Goal: Ask a question: Seek information or help from site administrators or community

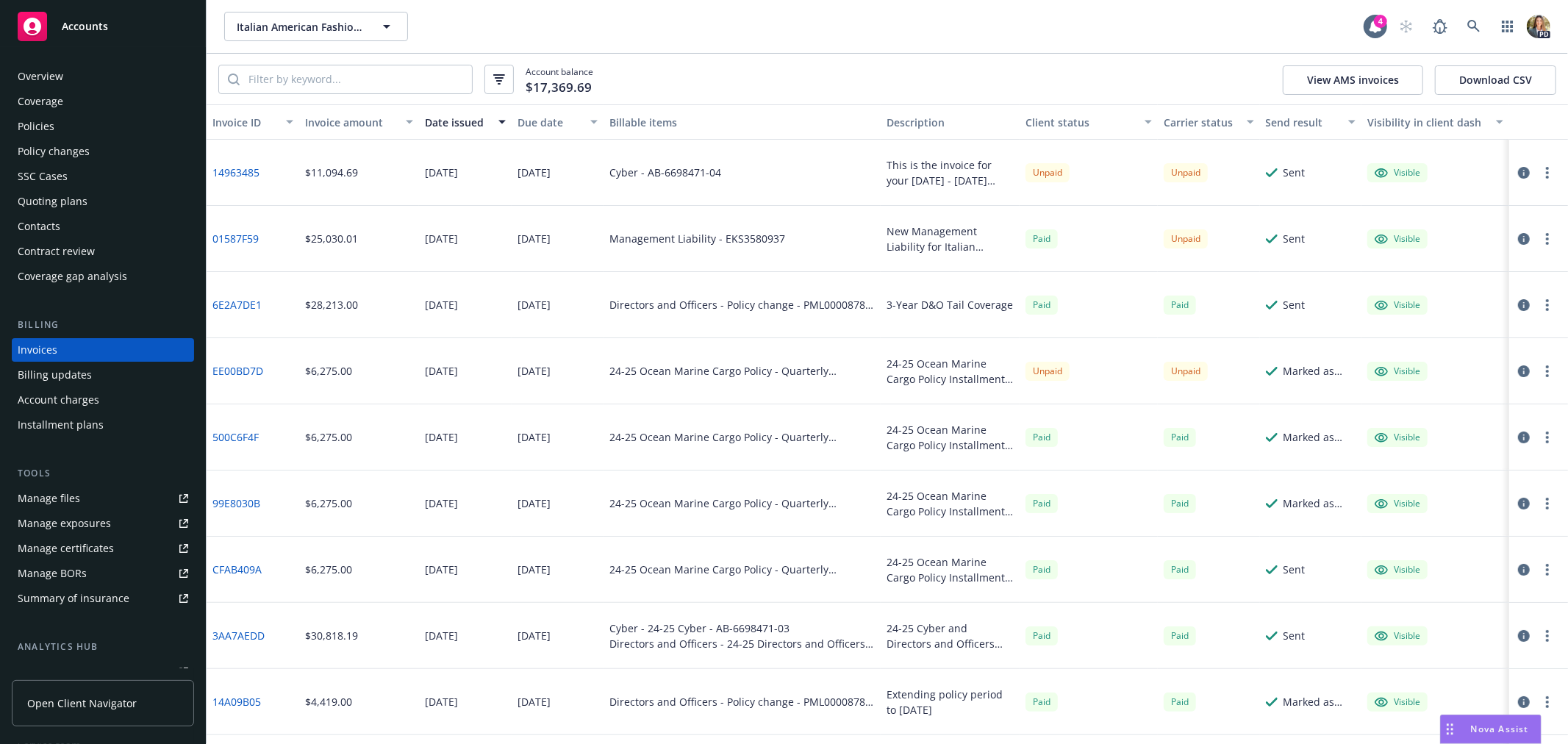
click at [113, 26] on div "Accounts" at bounding box center [103, 27] width 171 height 29
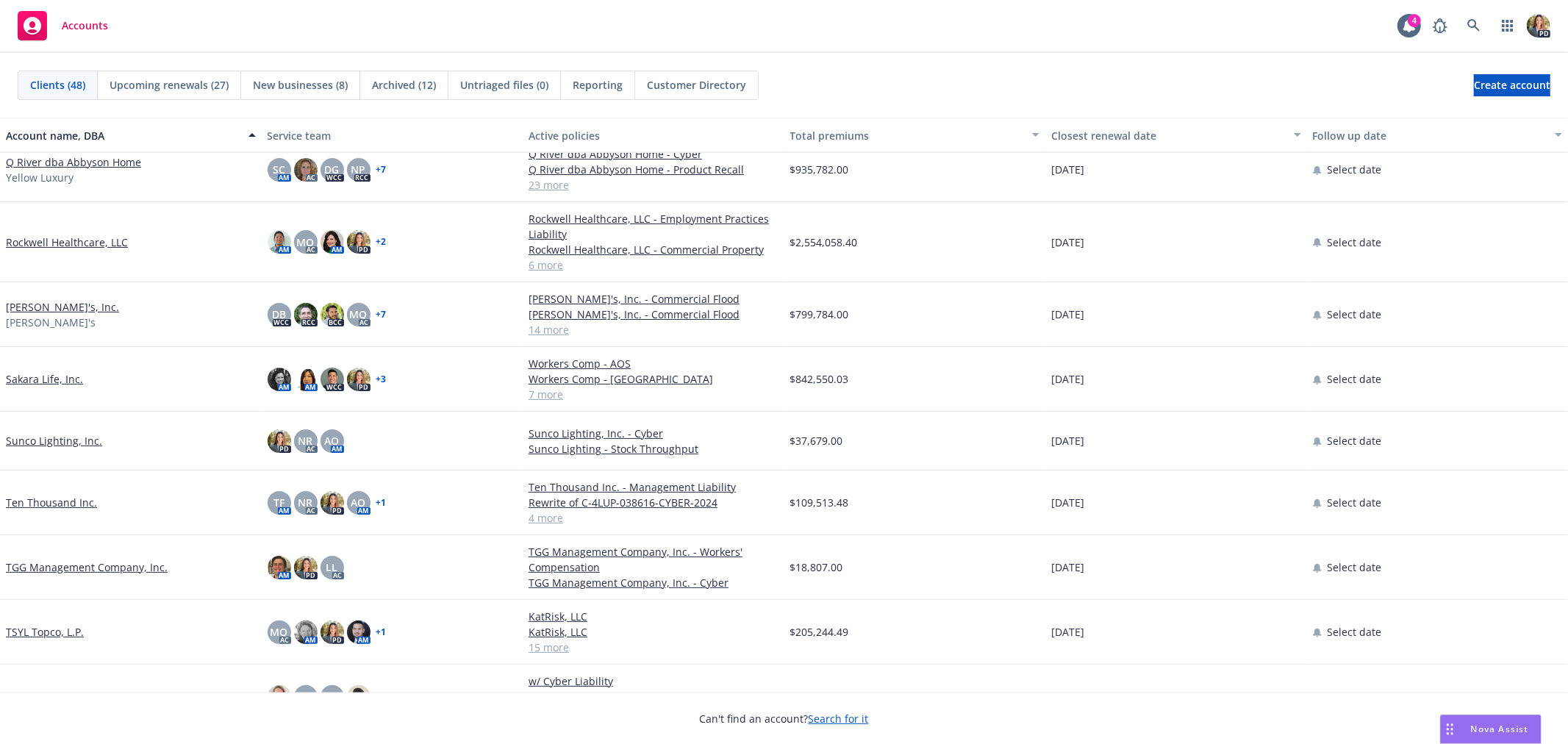
scroll to position [1959, 0]
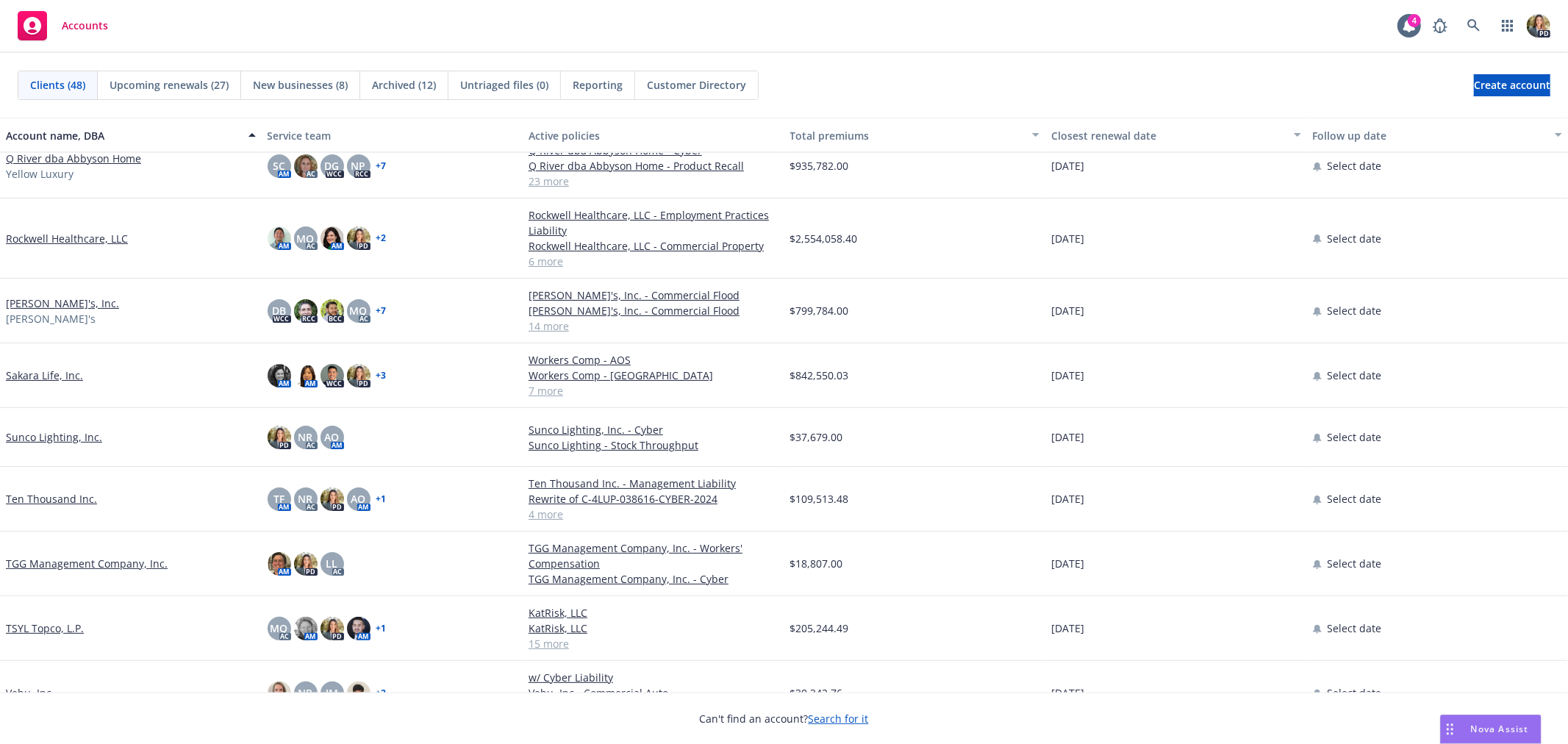
click at [67, 241] on link "Rockwell Healthcare, LLC" at bounding box center [67, 239] width 122 height 16
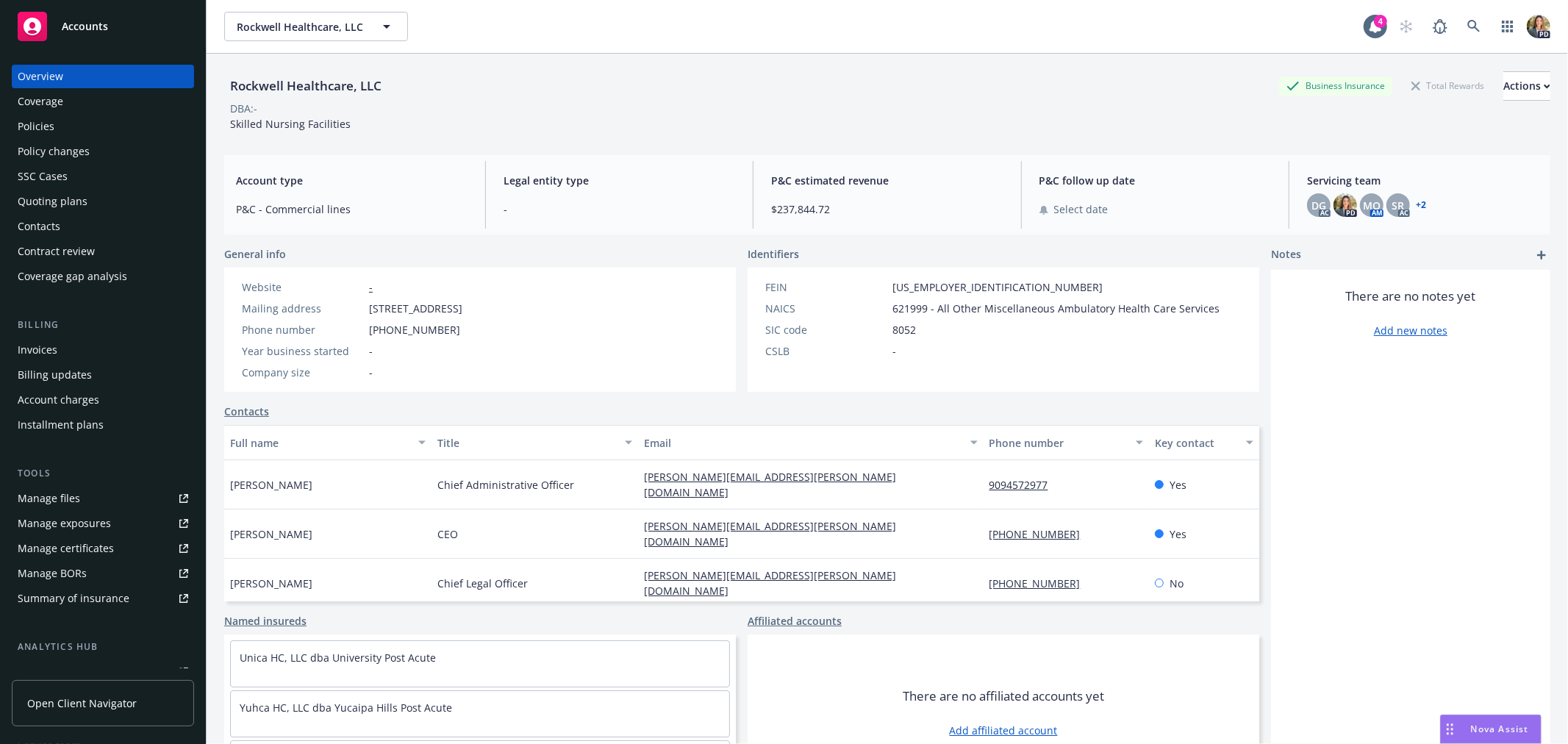
click at [98, 21] on span "Accounts" at bounding box center [84, 27] width 46 height 12
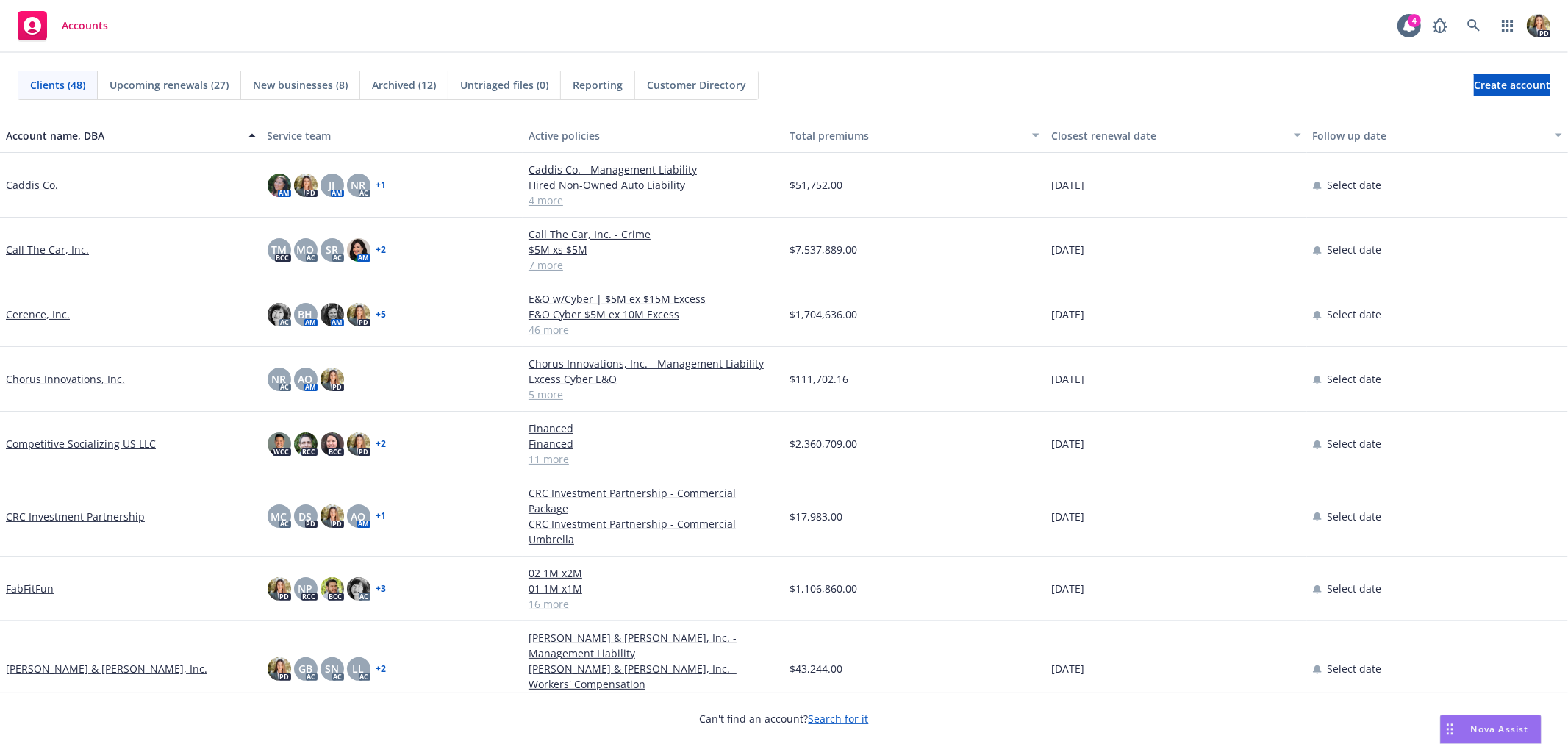
click at [1471, 729] on span "Nova Assist" at bounding box center [1499, 728] width 58 height 13
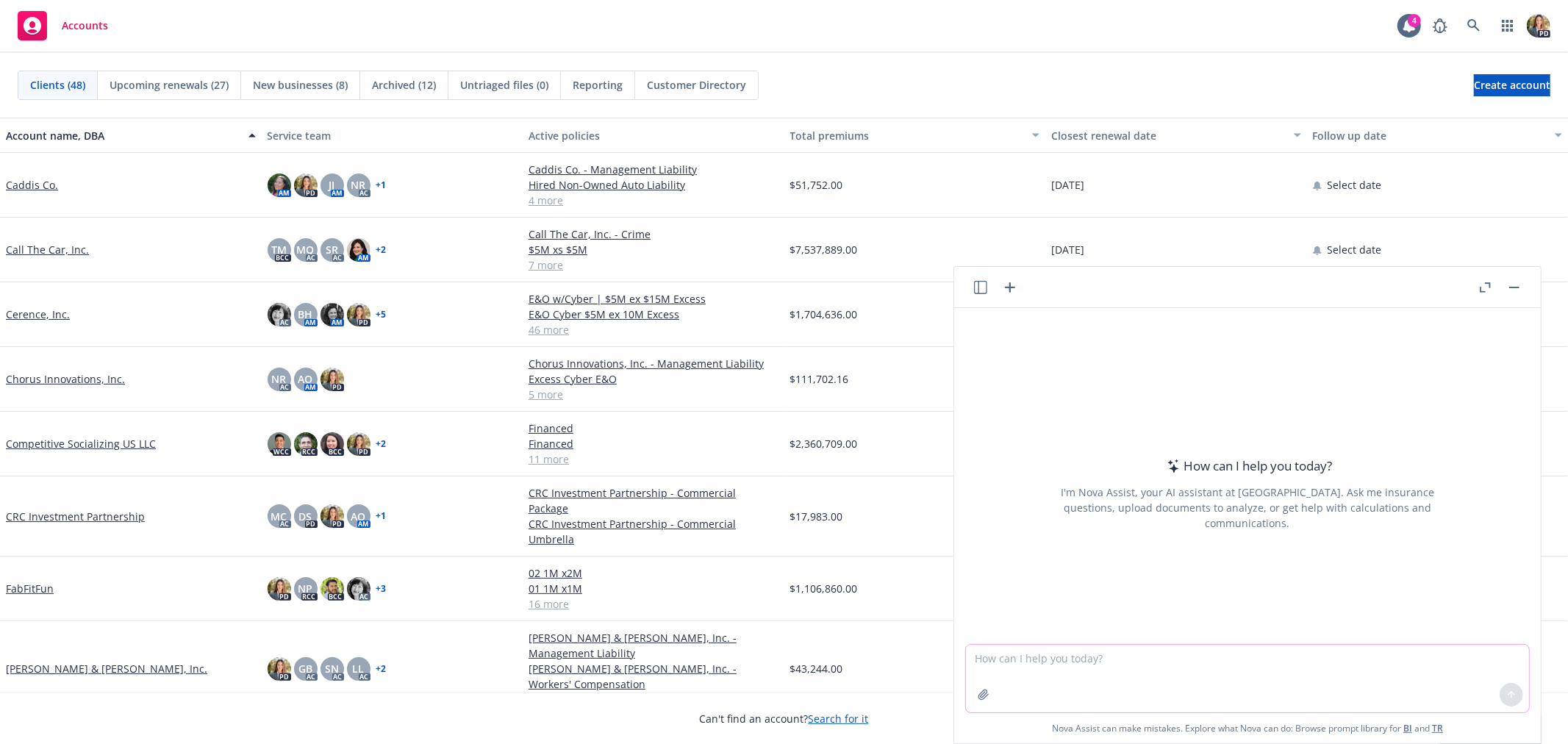
click at [1155, 654] on textarea at bounding box center [1247, 678] width 563 height 68
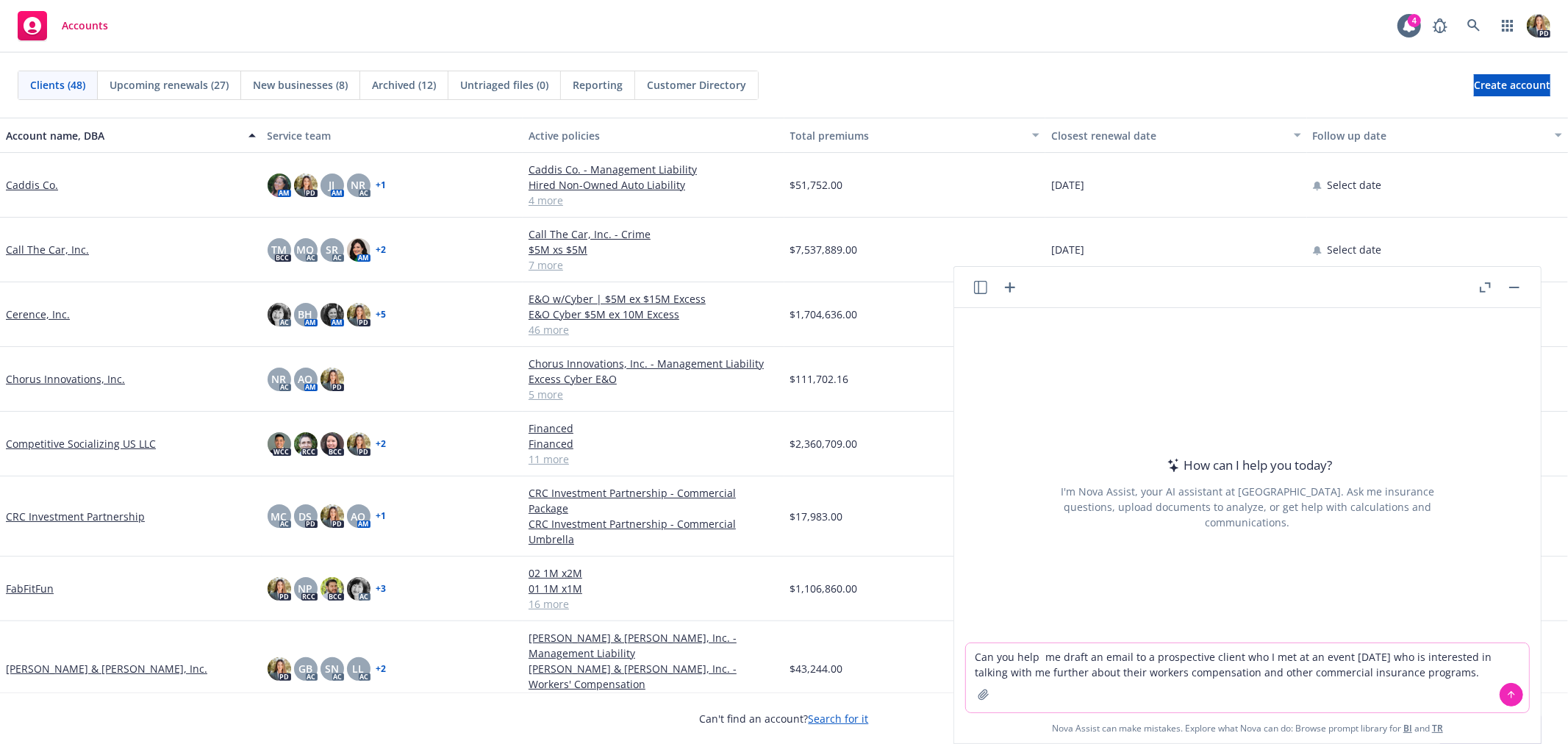
click at [1230, 651] on textarea "Can you help me draft an email to a prospective client who I met at an event [D…" at bounding box center [1247, 677] width 563 height 69
click at [1140, 681] on textarea "Can you help me draft an email to a prospective client called MGM Transformer w…" at bounding box center [1247, 670] width 563 height 83
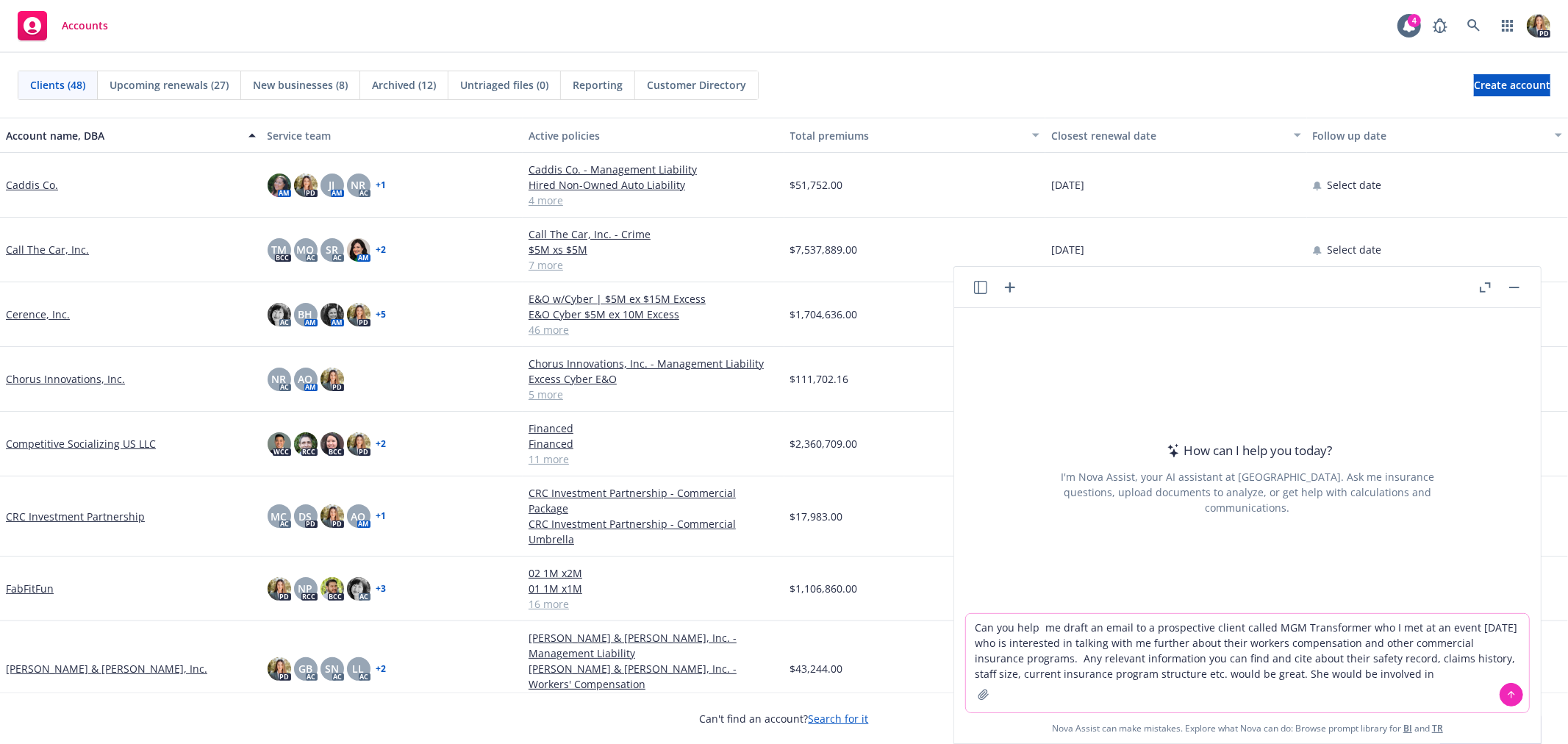
click at [1040, 622] on textarea "Can you help me draft an email to a prospective client called MGM Transformer w…" at bounding box center [1247, 663] width 563 height 98
click at [975, 621] on textarea "Can you help me draft an email to a prospective client called MGM Transformer w…" at bounding box center [1247, 663] width 563 height 98
drag, startPoint x: 1164, startPoint y: 625, endPoint x: 1124, endPoint y: 626, distance: 40.0
click at [1124, 626] on textarea "As an insurance broker can you help me draft an email to a prospective client c…" at bounding box center [1247, 663] width 563 height 98
click at [1079, 624] on textarea "As an insurance broker can you draft an email to a prospective client called MG…" at bounding box center [1247, 663] width 563 height 98
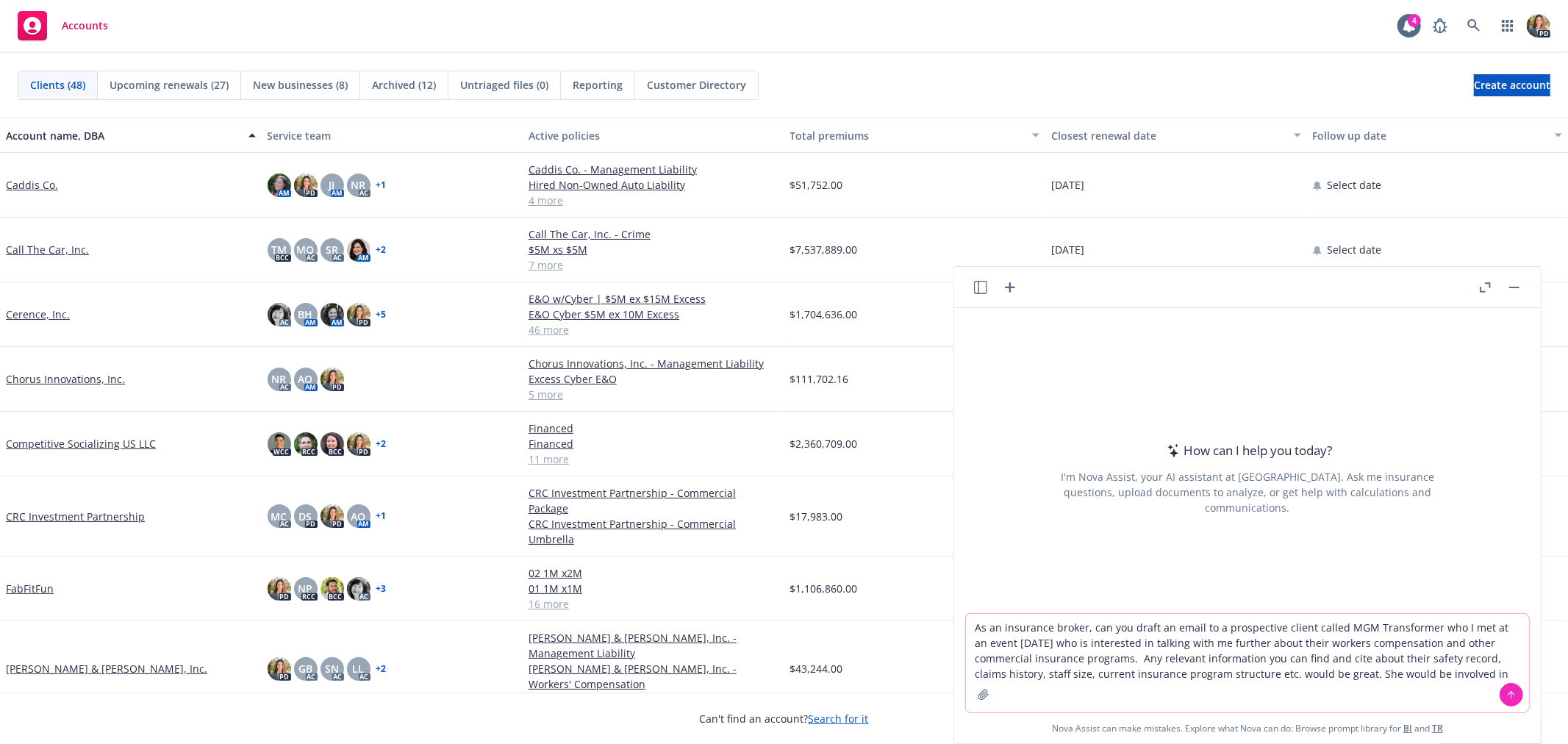
click at [1463, 666] on textarea "As an insurance broker, can you draft an email to a prospective client called M…" at bounding box center [1247, 663] width 563 height 98
type textarea "As an insurance broker, can you draft an email to a prospective client called M…"
click at [1499, 694] on button at bounding box center [1511, 694] width 24 height 24
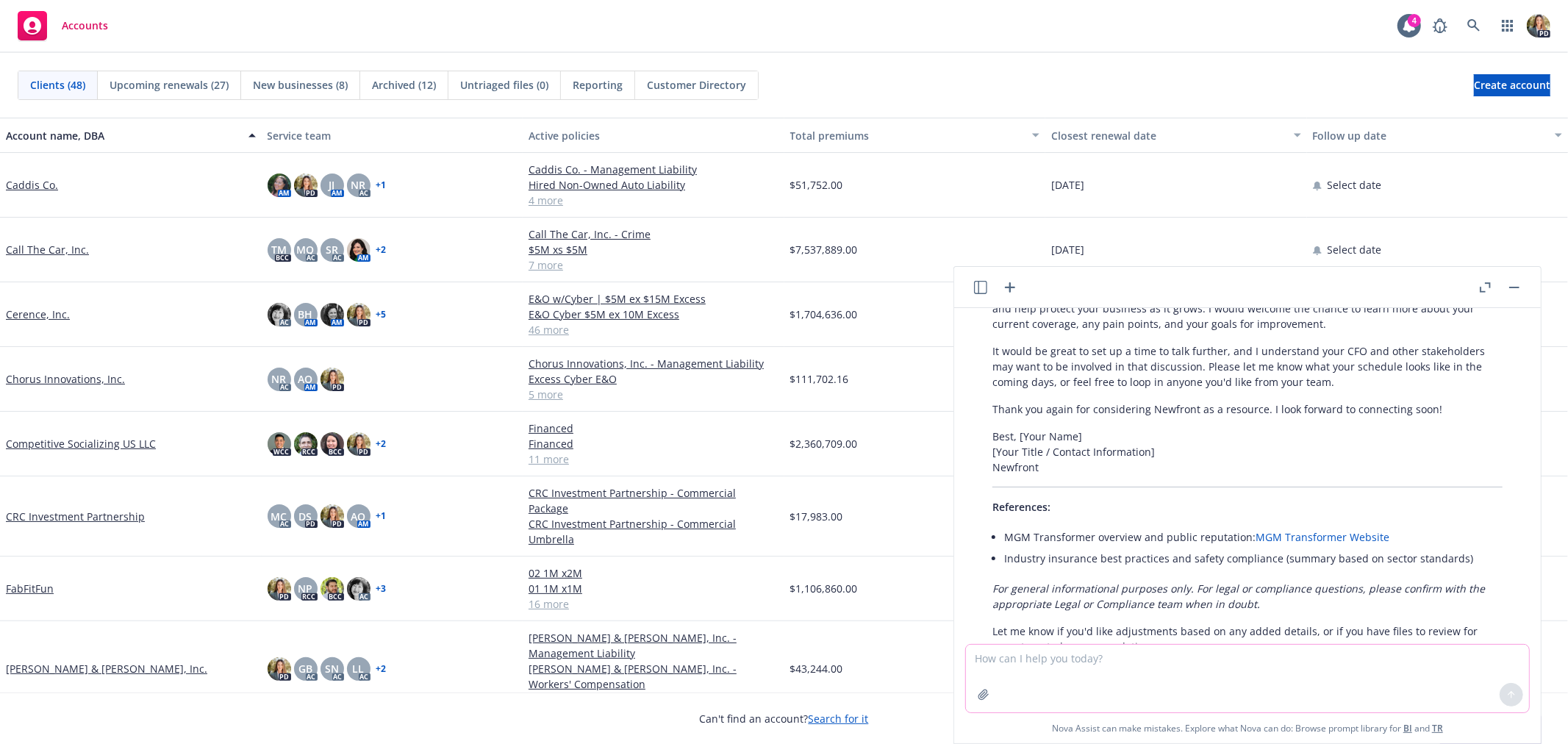
scroll to position [571, 0]
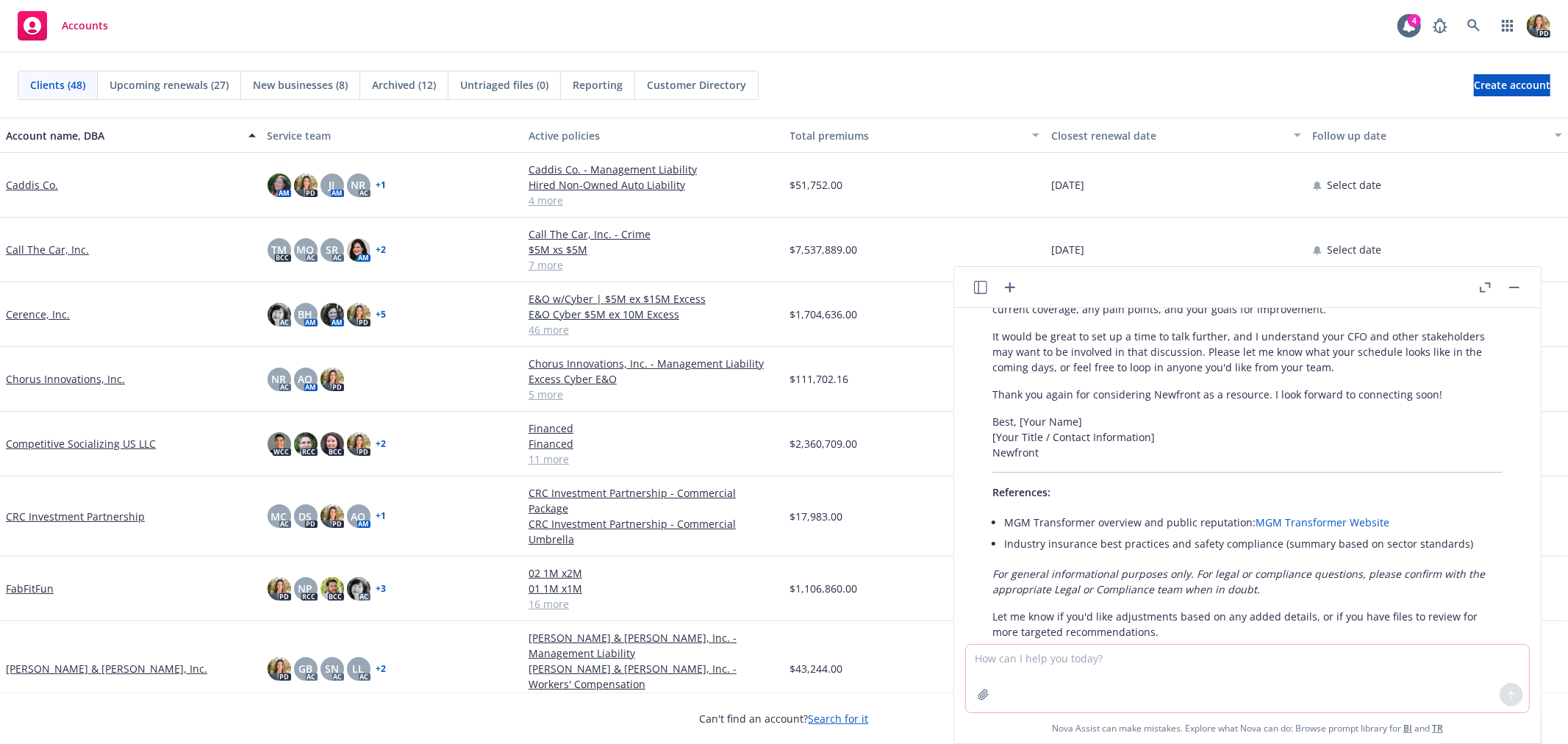
click at [1044, 666] on textarea at bounding box center [1247, 678] width 563 height 68
type textarea "Can you make the tone more casual?"
click at [1507, 693] on icon at bounding box center [1511, 694] width 10 height 10
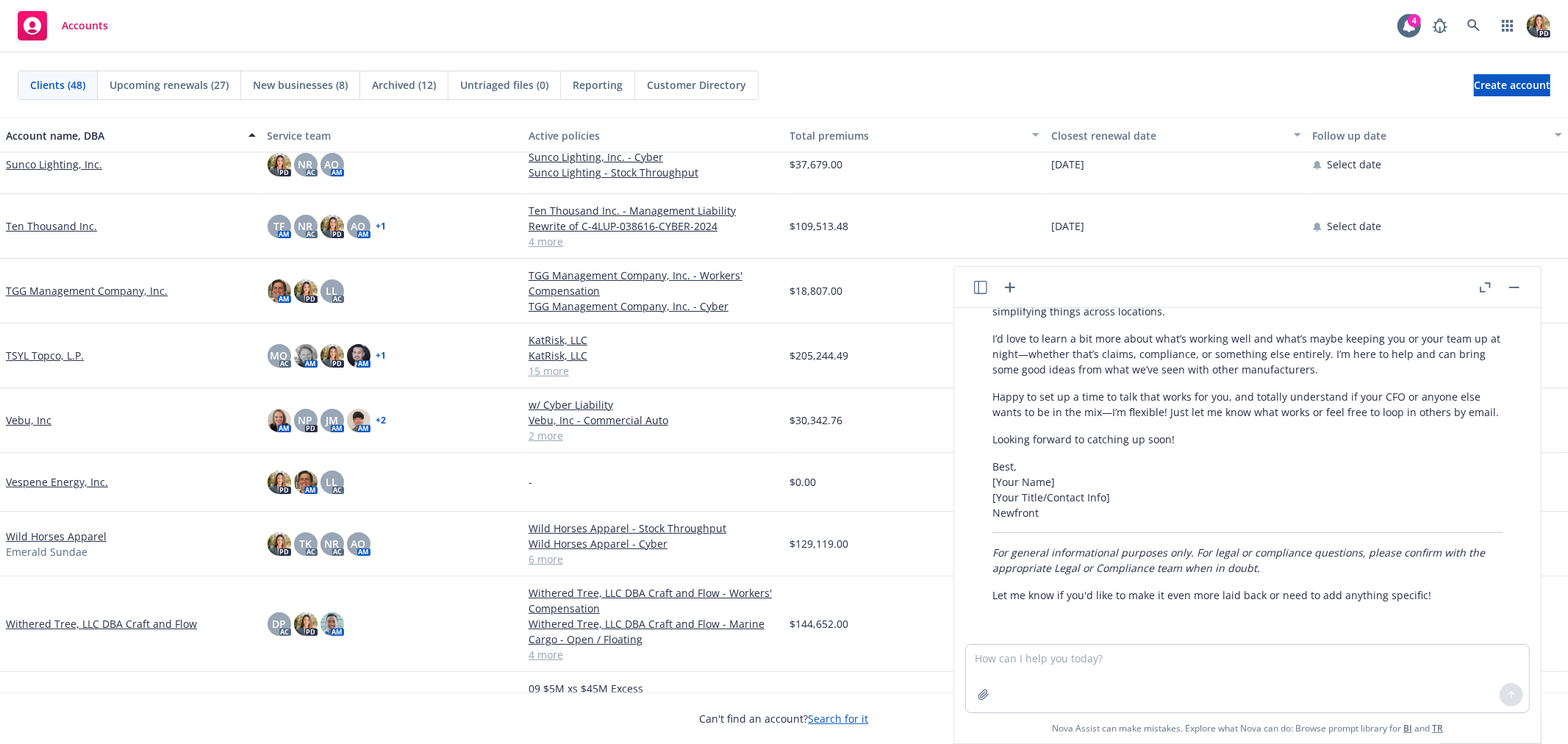
scroll to position [2122, 0]
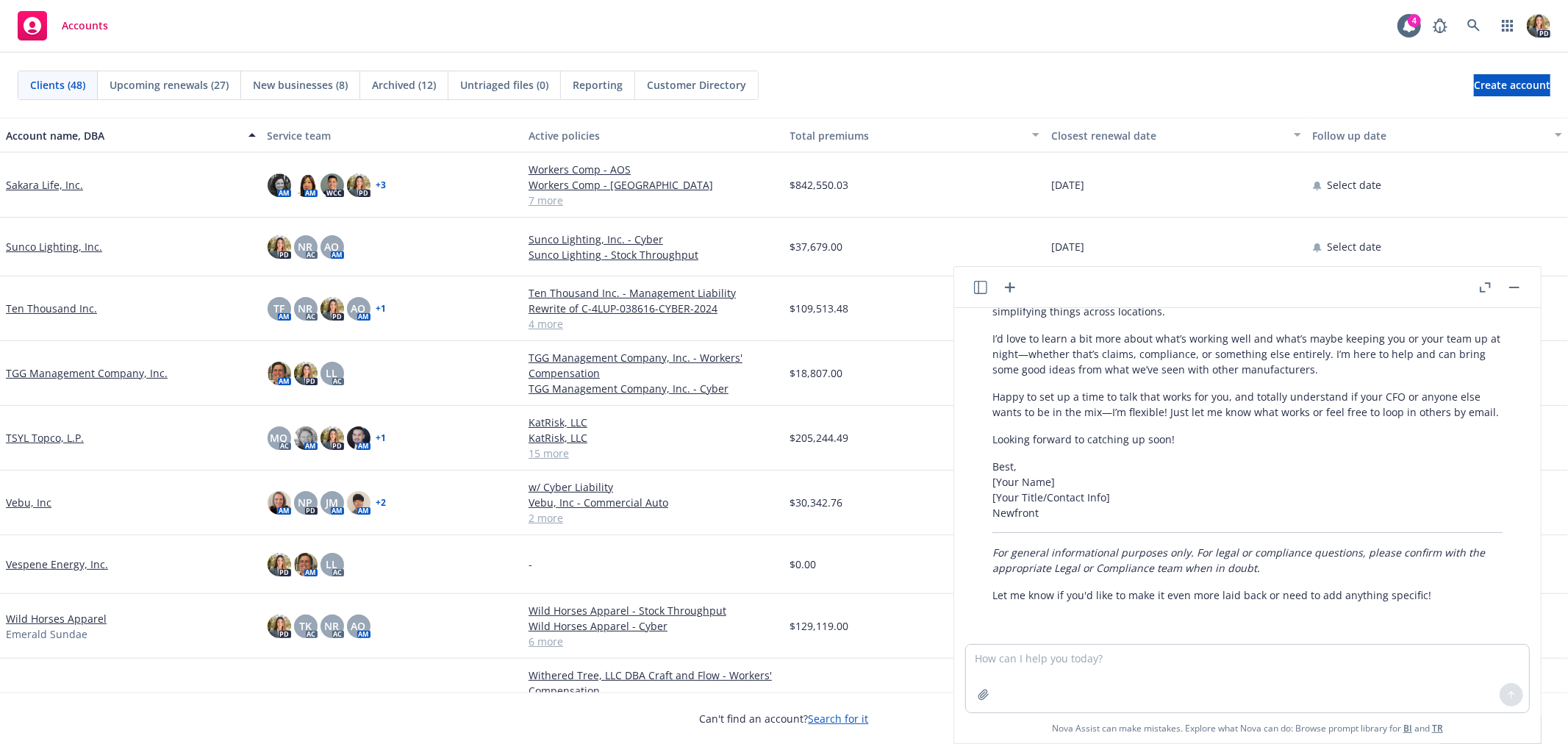
click at [48, 439] on link "TSYL Topco, L.P." at bounding box center [44, 438] width 78 height 16
